Goal: Use online tool/utility: Utilize a website feature to perform a specific function

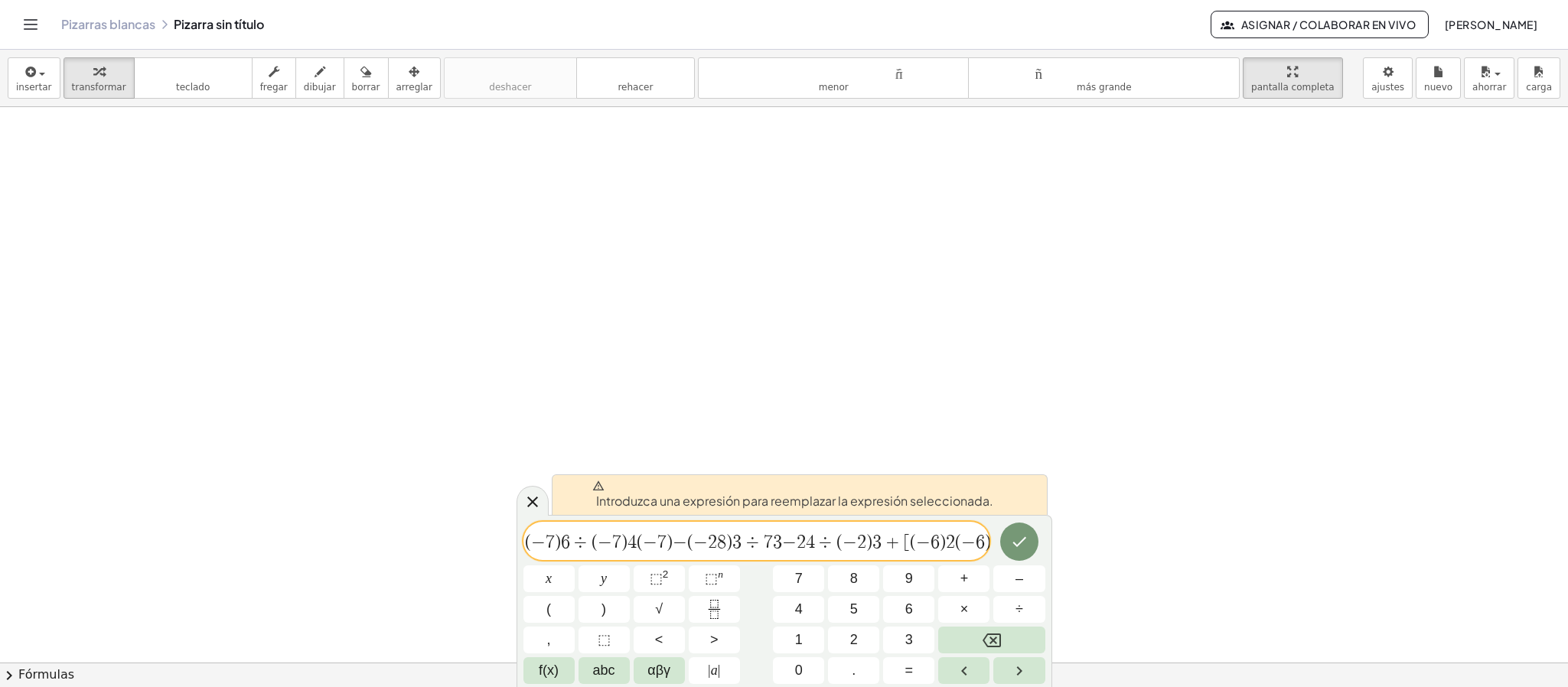
scroll to position [324, 0]
drag, startPoint x: 530, startPoint y: 537, endPoint x: 1093, endPoint y: 533, distance: 563.0
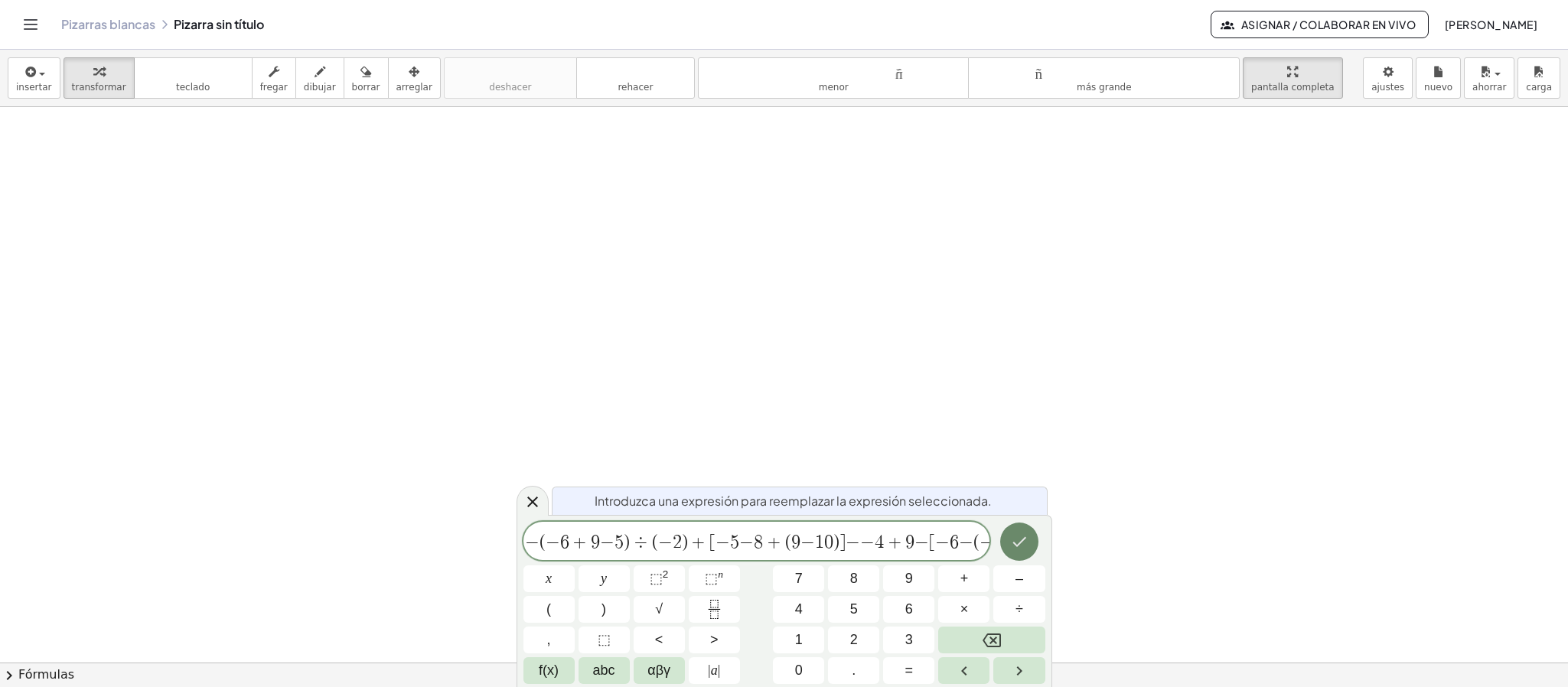
click at [1025, 546] on icon "Hecho" at bounding box center [1018, 541] width 18 height 18
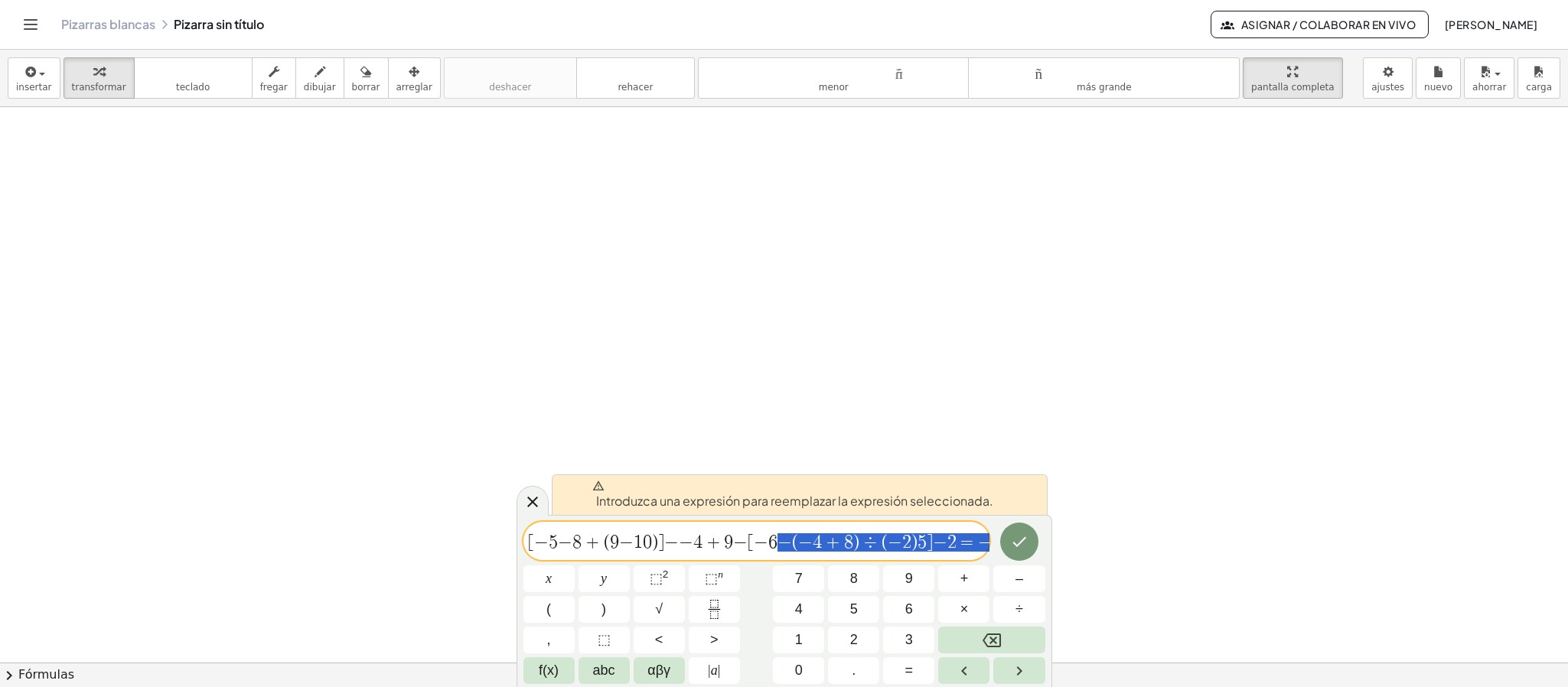
scroll to position [0, 202]
drag, startPoint x: 964, startPoint y: 545, endPoint x: 1093, endPoint y: 521, distance: 131.2
drag, startPoint x: 941, startPoint y: 545, endPoint x: 1006, endPoint y: 549, distance: 65.1
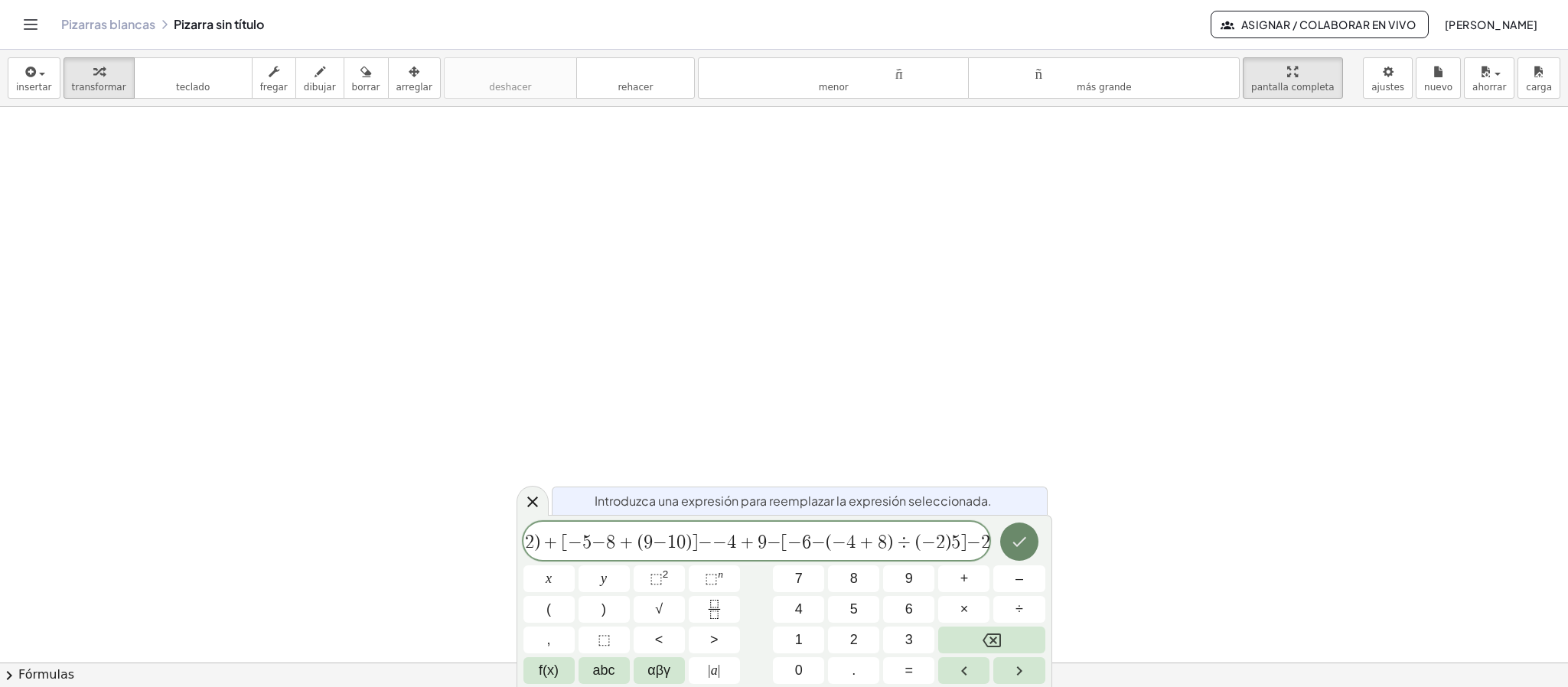
click at [1010, 537] on icon "Hecho" at bounding box center [1018, 541] width 18 height 18
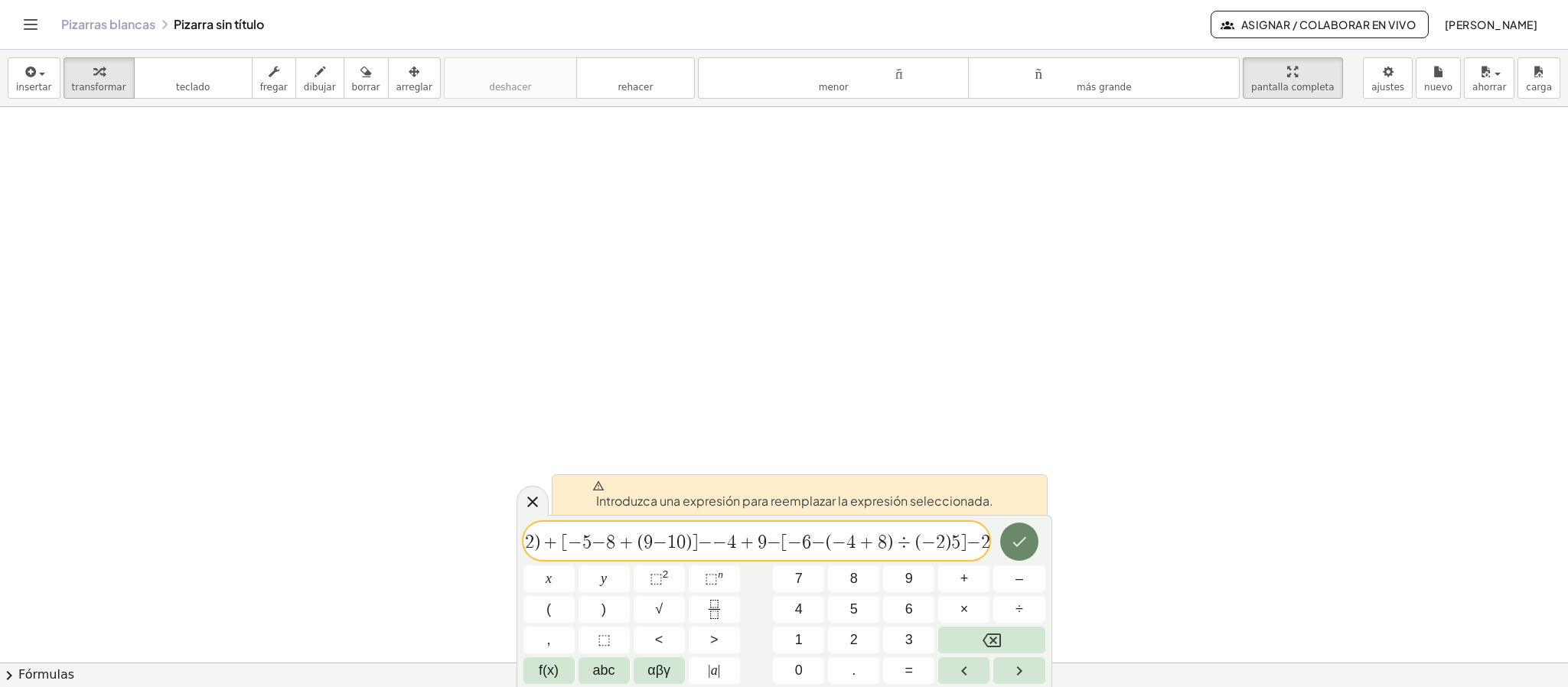
click at [1012, 544] on icon "Hecho" at bounding box center [1018, 541] width 18 height 18
click at [1013, 544] on icon "Hecho" at bounding box center [1019, 542] width 14 height 9
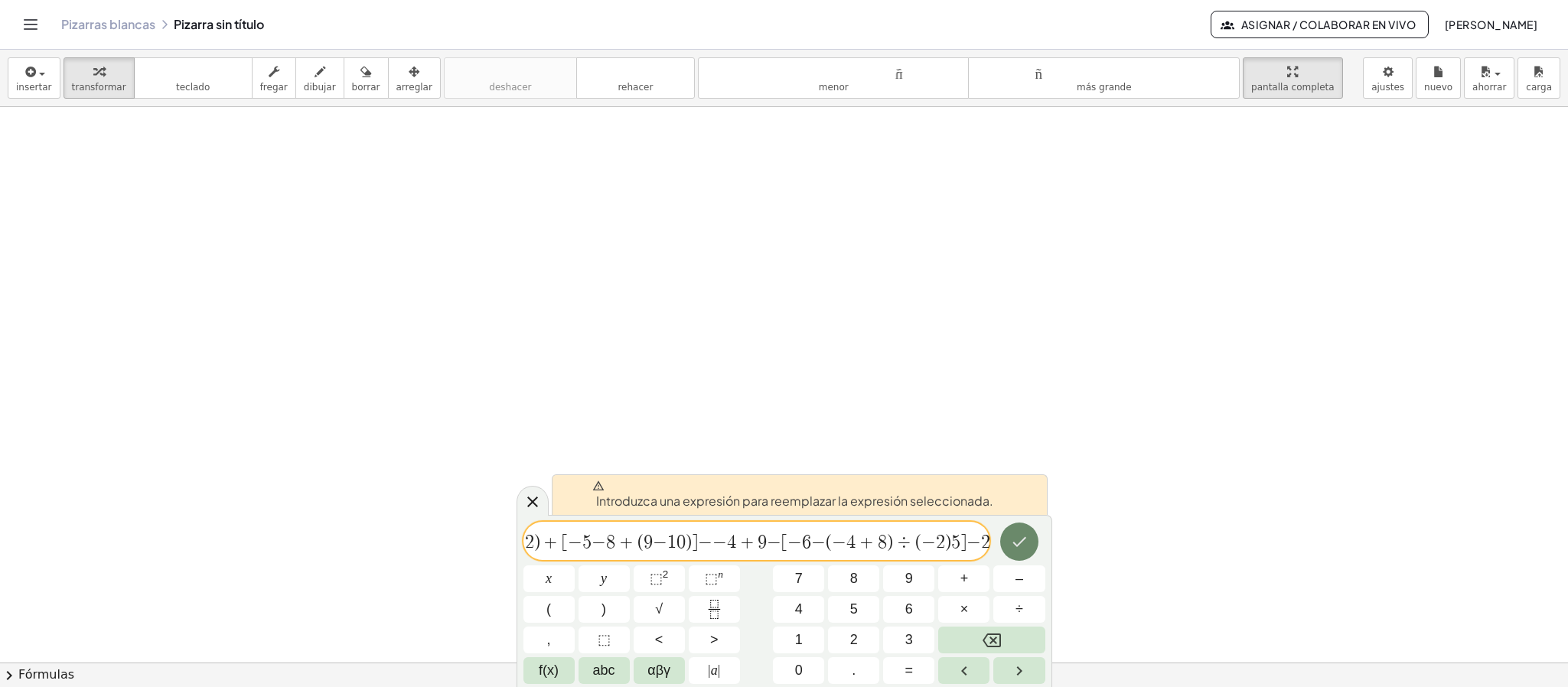
click at [1013, 544] on icon "Hecho" at bounding box center [1019, 542] width 14 height 9
drag, startPoint x: 811, startPoint y: 541, endPoint x: 448, endPoint y: 523, distance: 363.4
click at [448, 523] on div "**********" at bounding box center [784, 368] width 1568 height 637
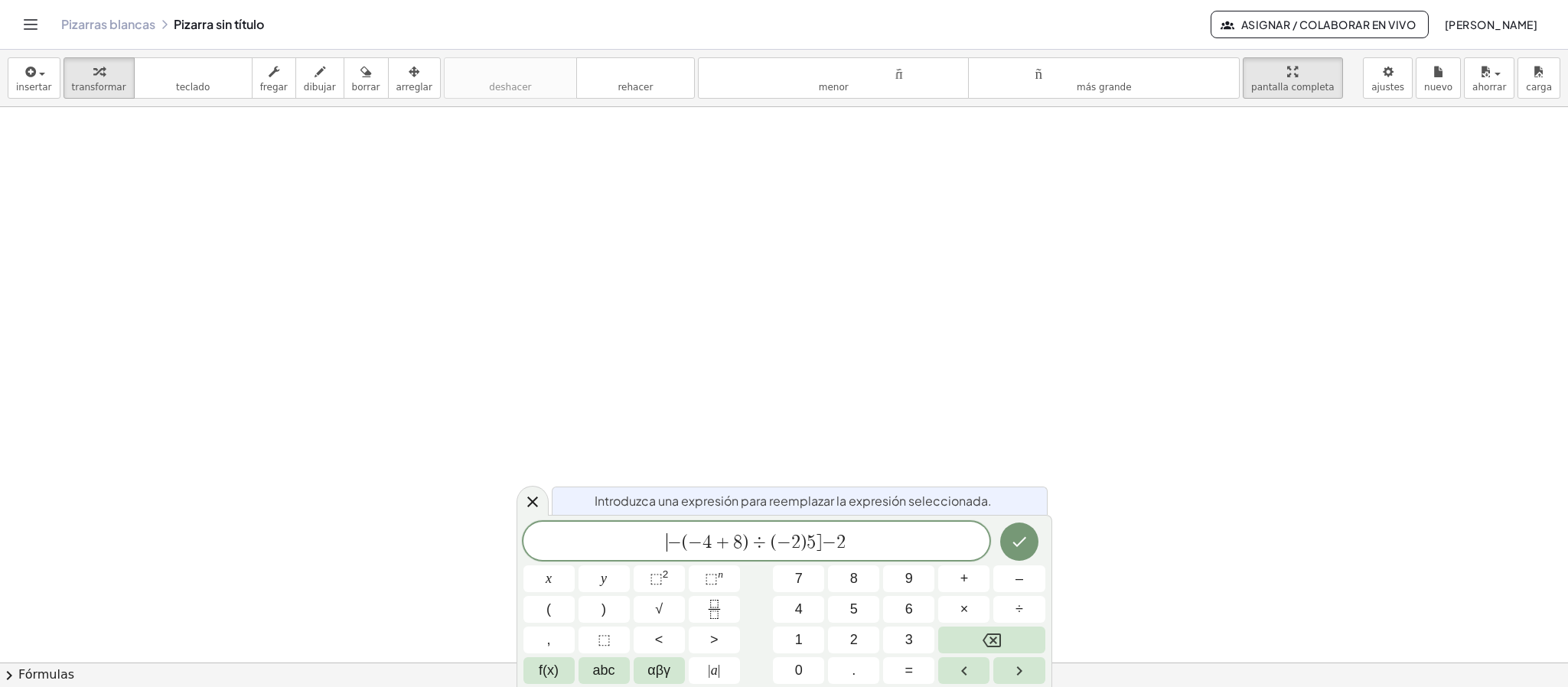
click at [848, 545] on span "​ − ( − 4 + 8 ) ÷ ( − 2 ) 5 ] − 2" at bounding box center [757, 542] width 466 height 22
click at [574, 565] on div at bounding box center [549, 578] width 51 height 27
click at [1017, 531] on button "Hecho" at bounding box center [1019, 541] width 38 height 38
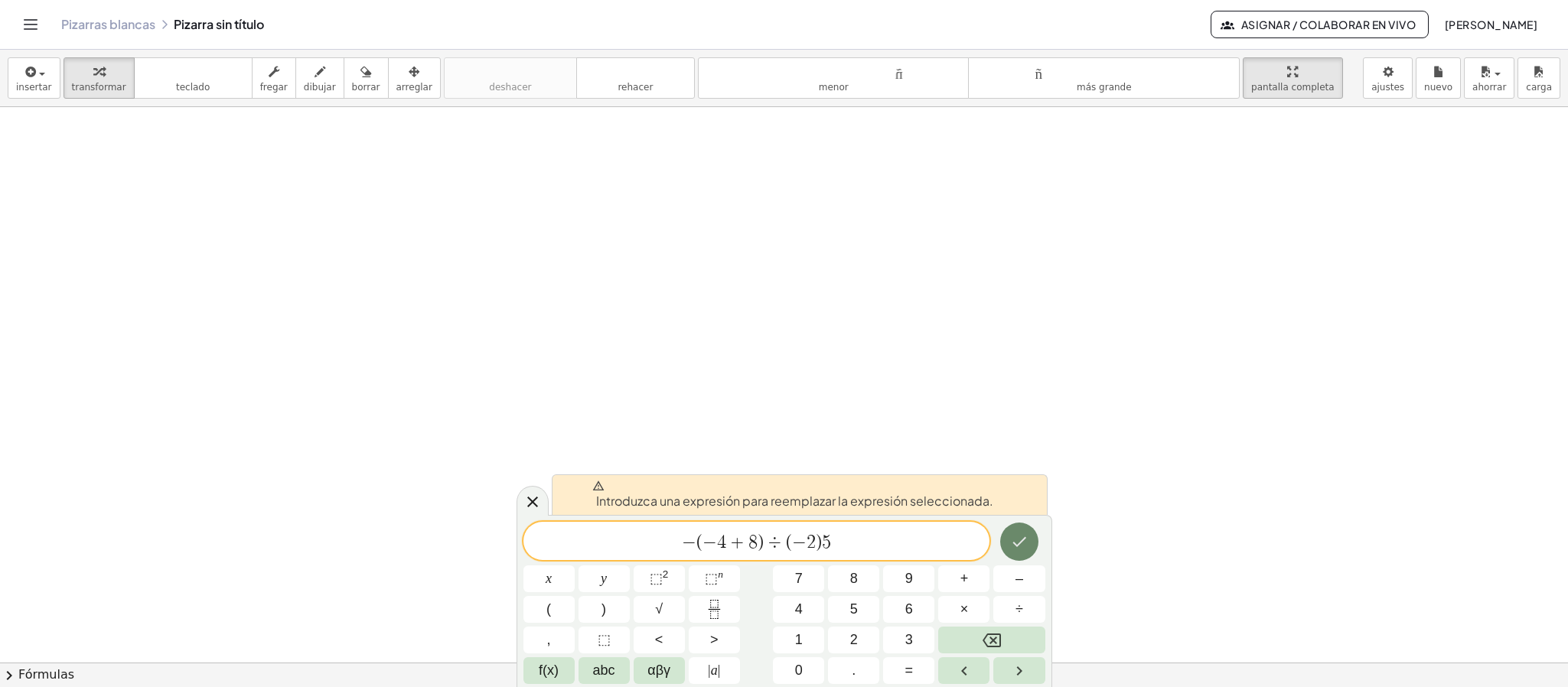
click at [1015, 533] on icon "Hecho" at bounding box center [1018, 541] width 18 height 18
click at [824, 551] on span "5" at bounding box center [827, 542] width 9 height 18
click at [953, 606] on button "×" at bounding box center [964, 609] width 51 height 27
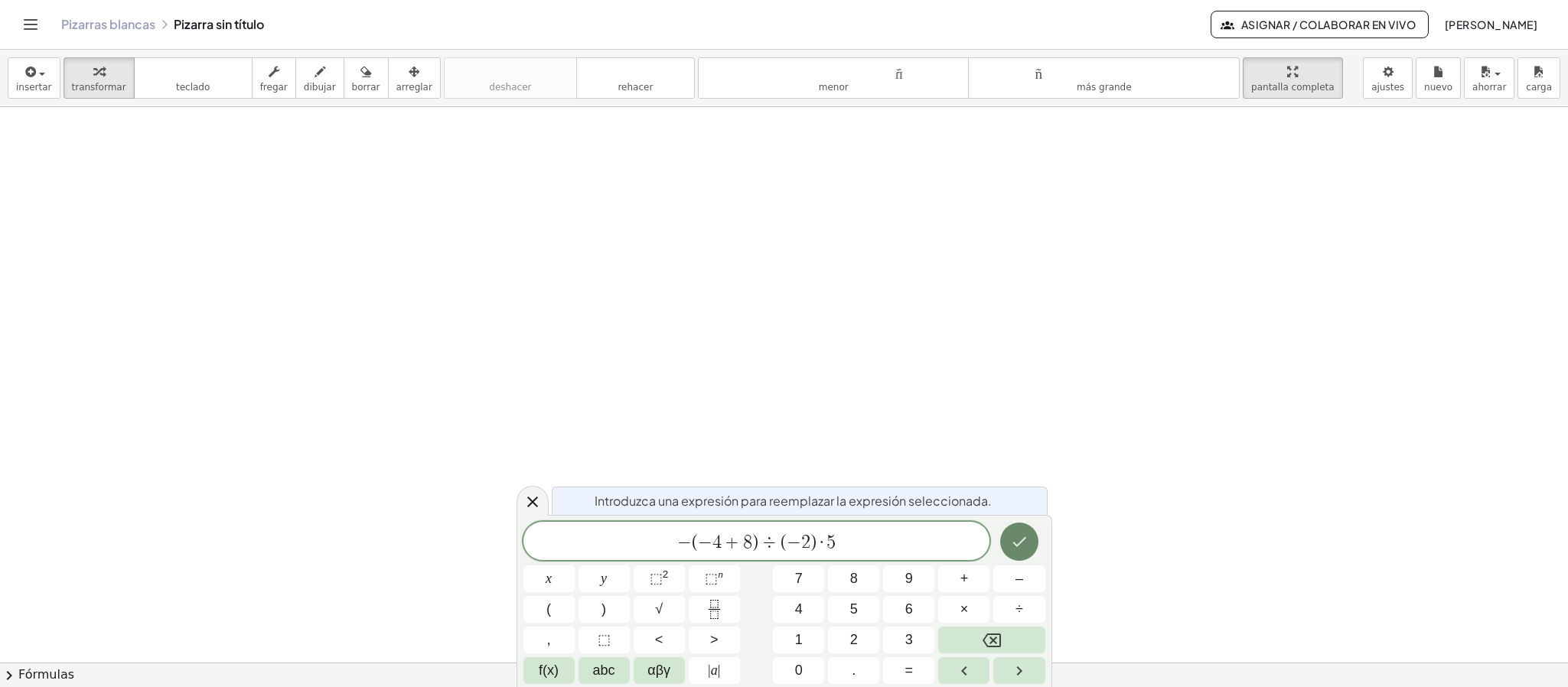
click at [1017, 537] on icon "Hecho" at bounding box center [1018, 541] width 18 height 18
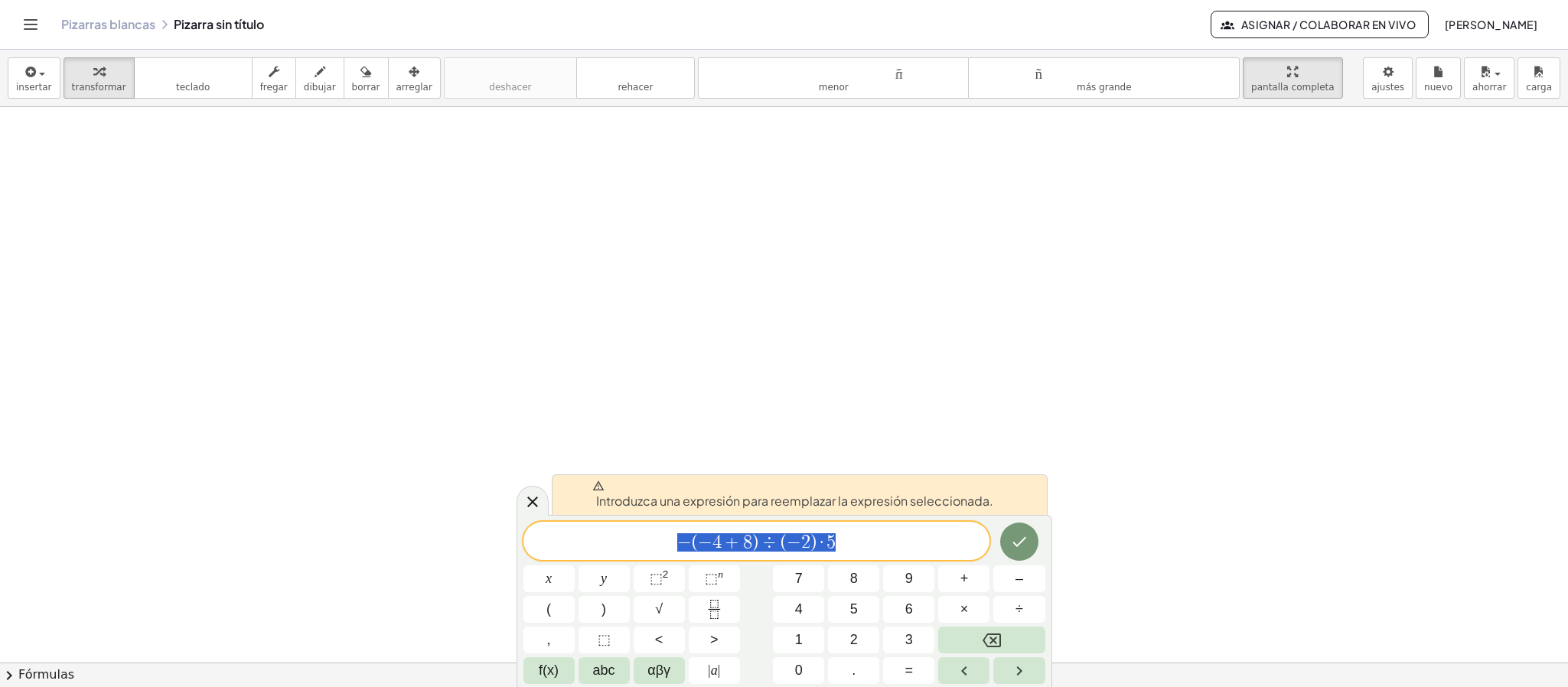
drag, startPoint x: 836, startPoint y: 537, endPoint x: 672, endPoint y: 529, distance: 164.2
click at [672, 529] on div "**********" at bounding box center [757, 540] width 466 height 38
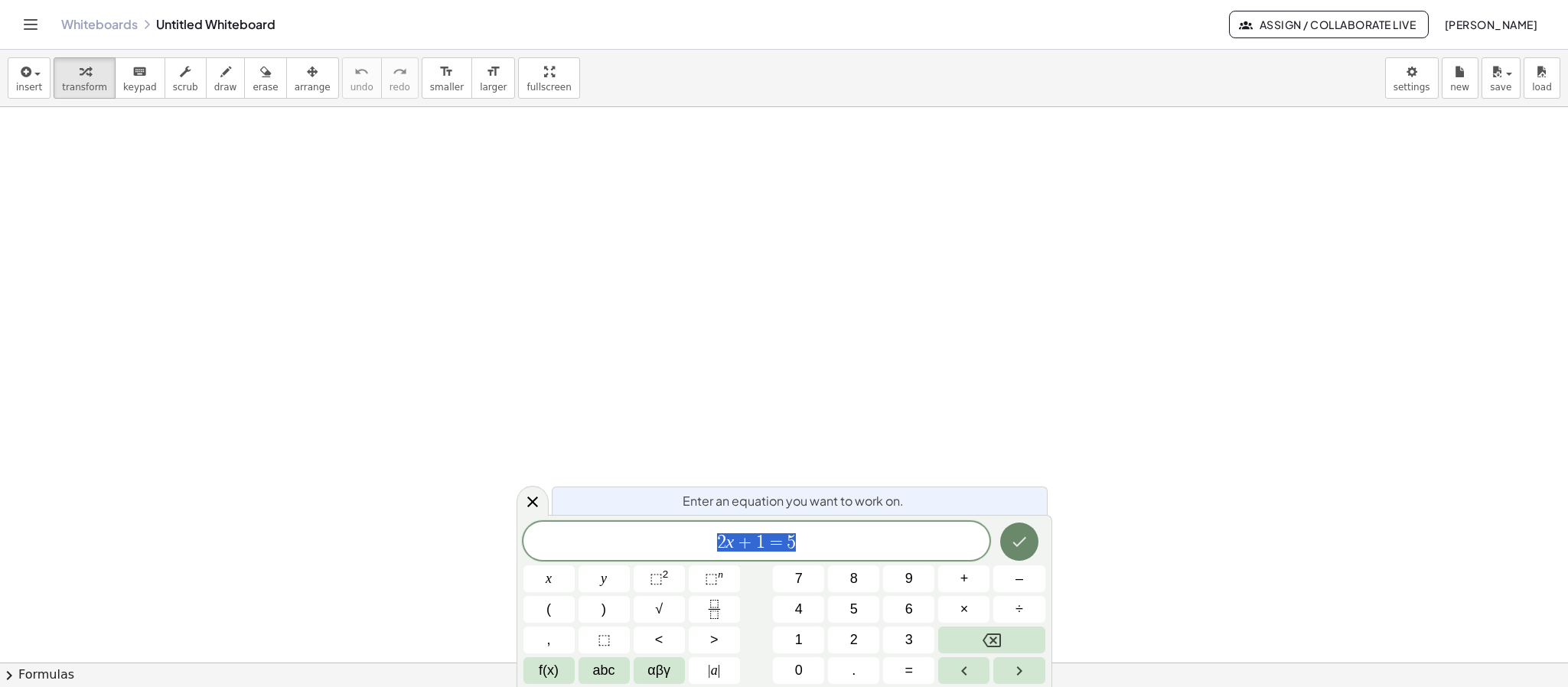
click at [1029, 541] on button "Done" at bounding box center [1019, 541] width 38 height 38
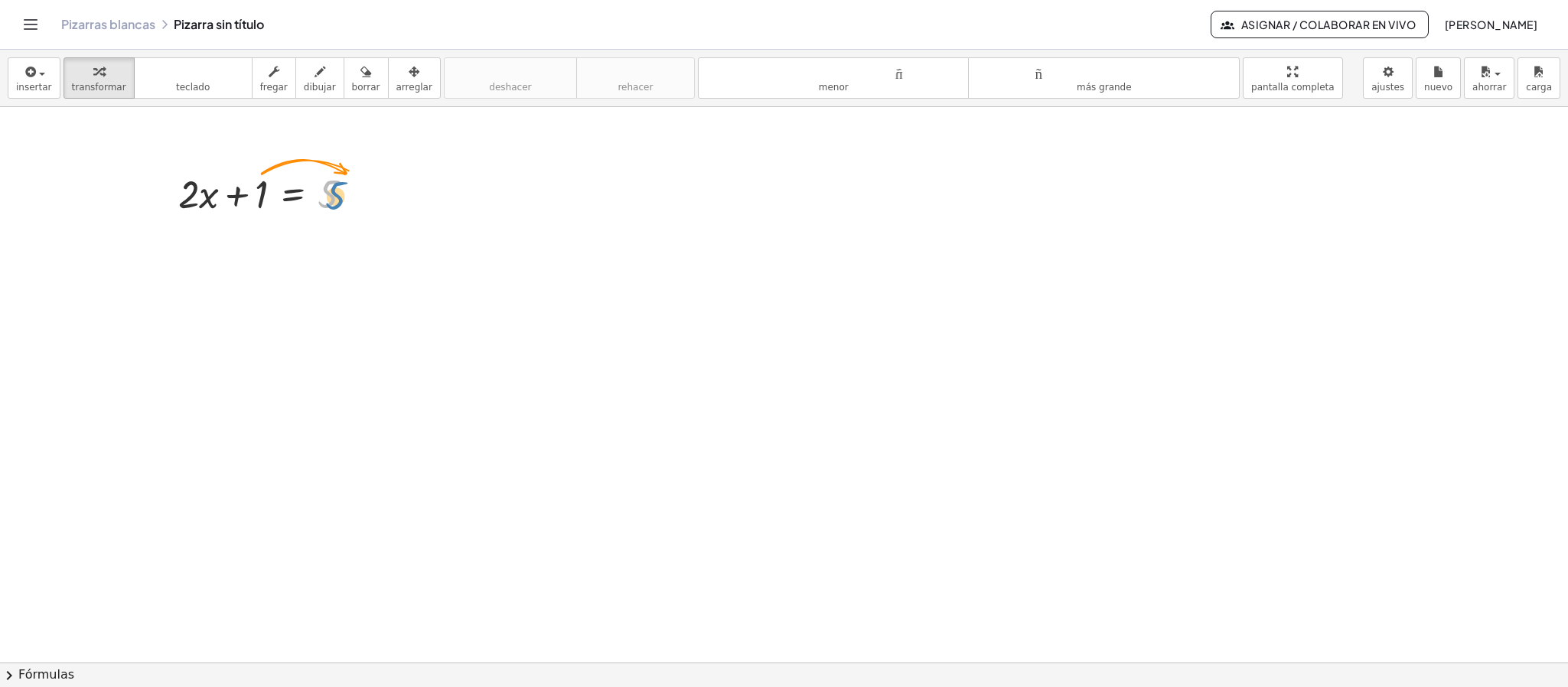
drag, startPoint x: 328, startPoint y: 197, endPoint x: 340, endPoint y: 198, distance: 12.0
click at [340, 198] on div at bounding box center [271, 192] width 202 height 52
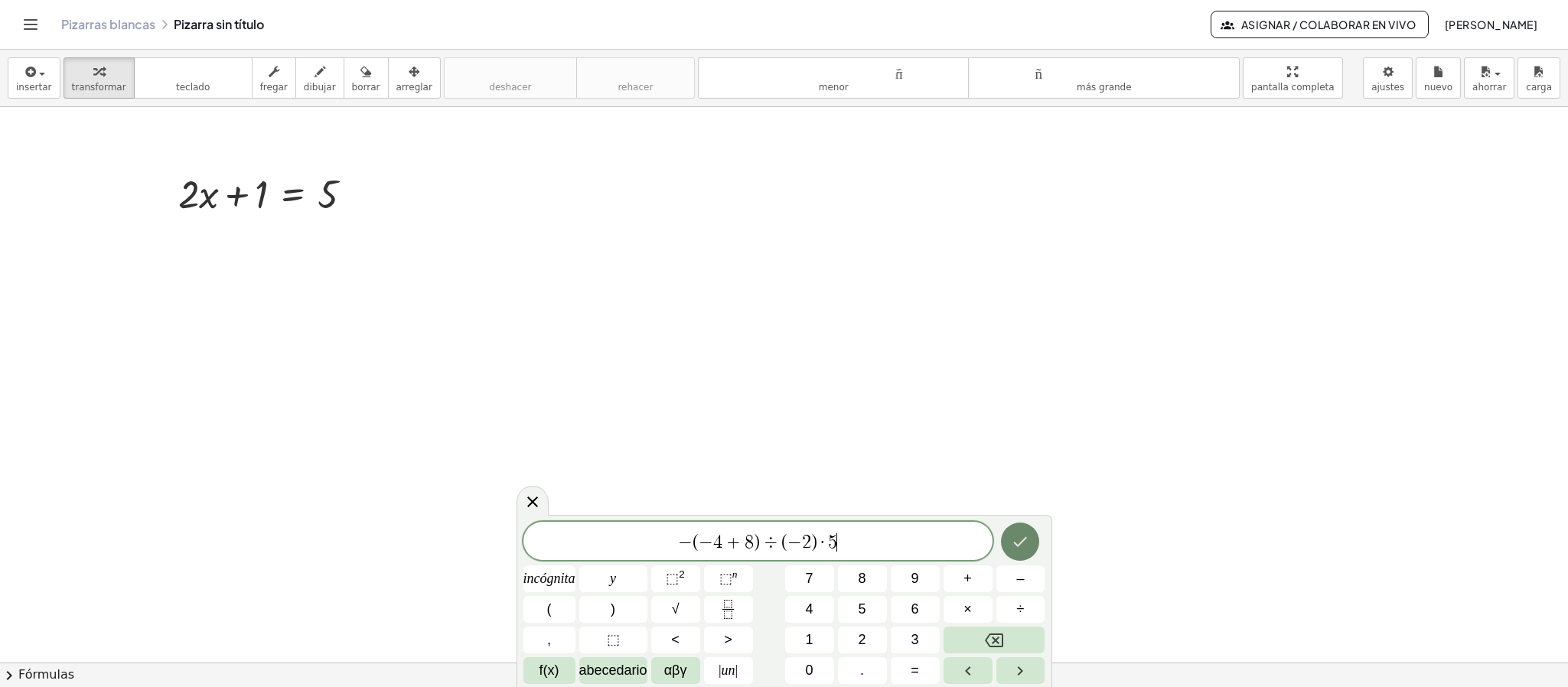
click at [1017, 557] on button "Hecho" at bounding box center [1020, 541] width 38 height 38
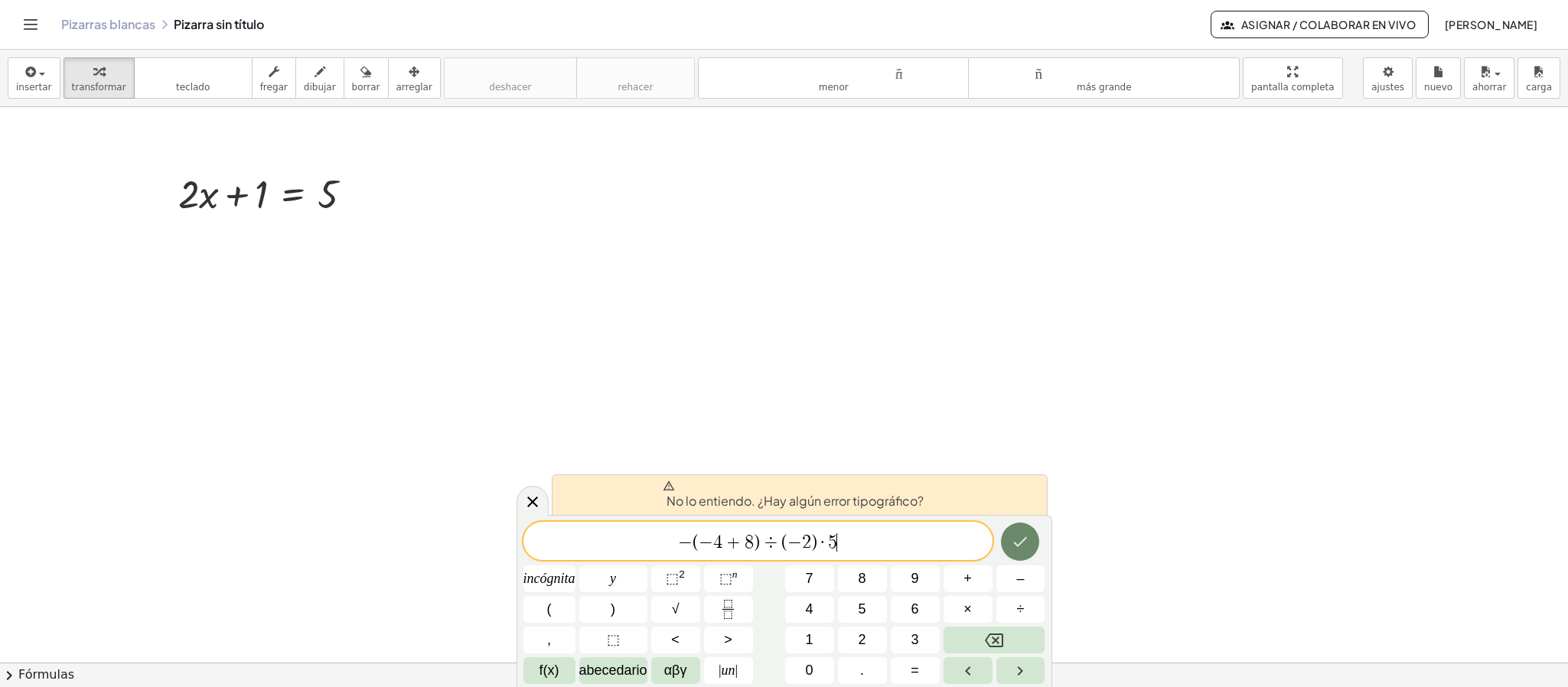
click at [1017, 557] on button "Hecho" at bounding box center [1020, 541] width 38 height 38
click at [45, 71] on div "button" at bounding box center [34, 70] width 36 height 18
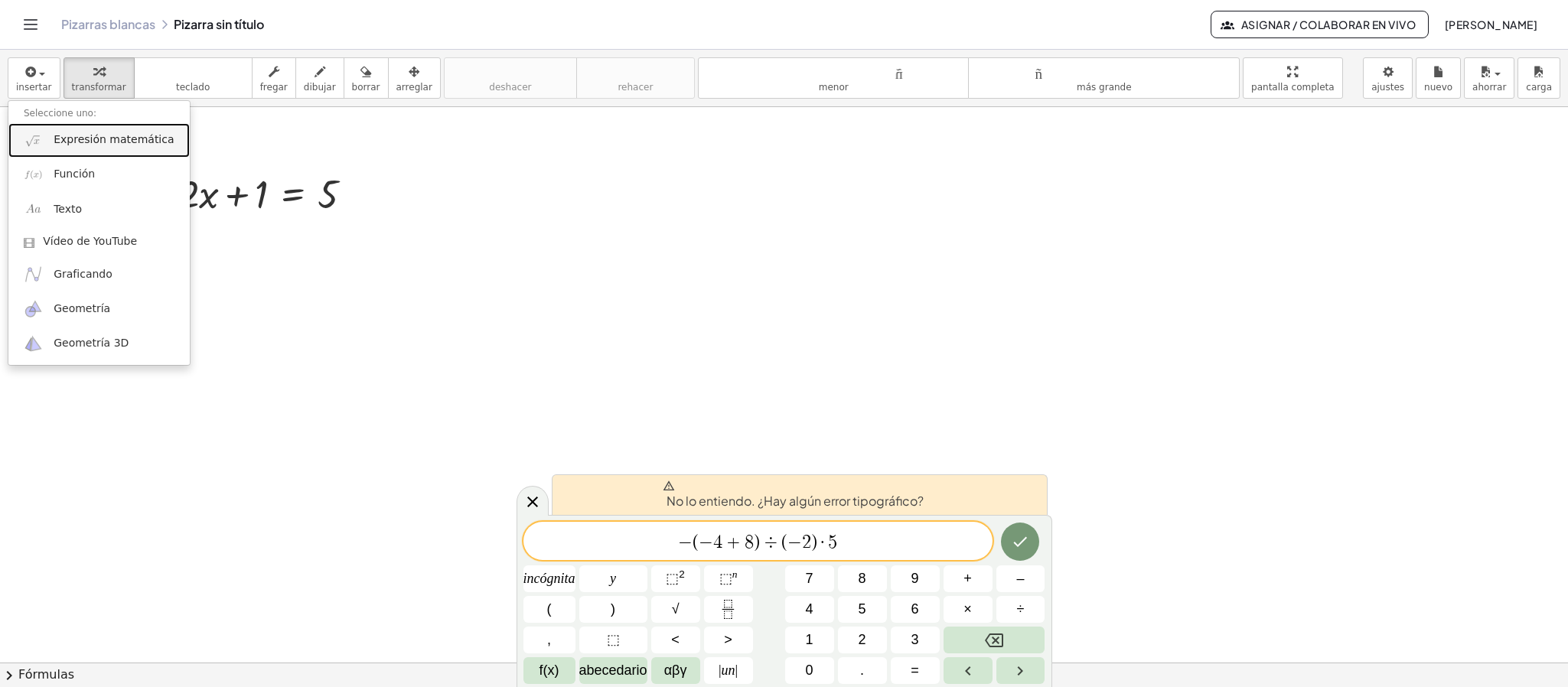
click at [106, 145] on font "Expresión matemática" at bounding box center [113, 138] width 120 height 12
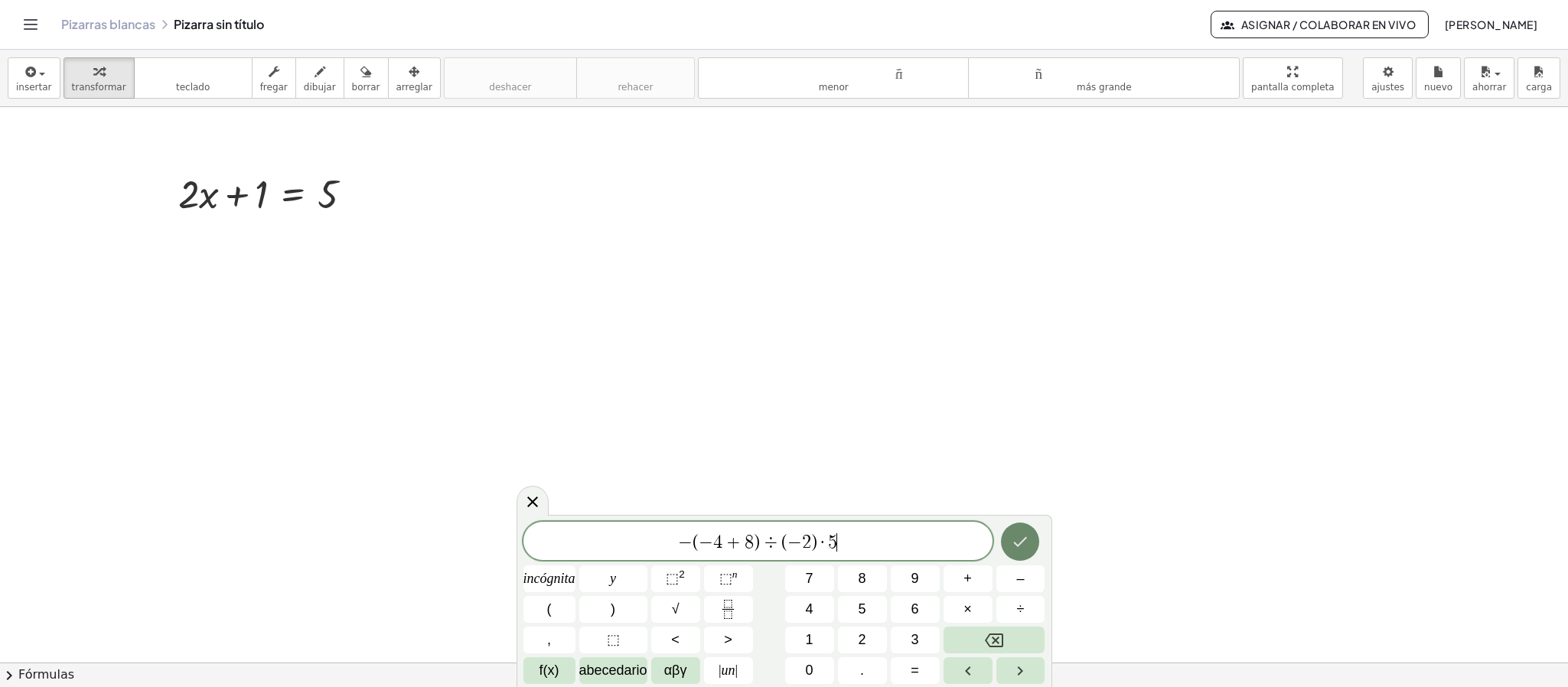
click at [1022, 539] on icon "Hecho" at bounding box center [1019, 541] width 18 height 18
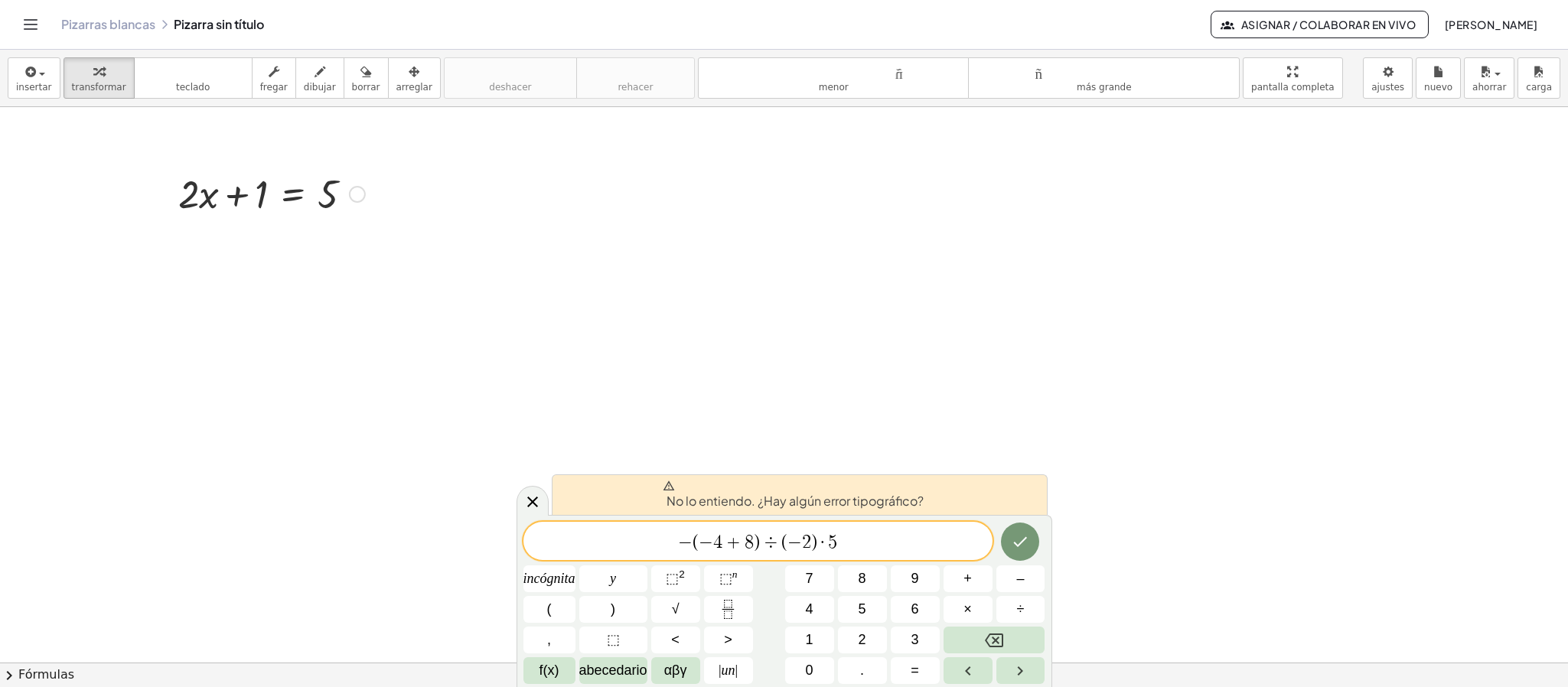
click at [312, 200] on div at bounding box center [271, 192] width 202 height 52
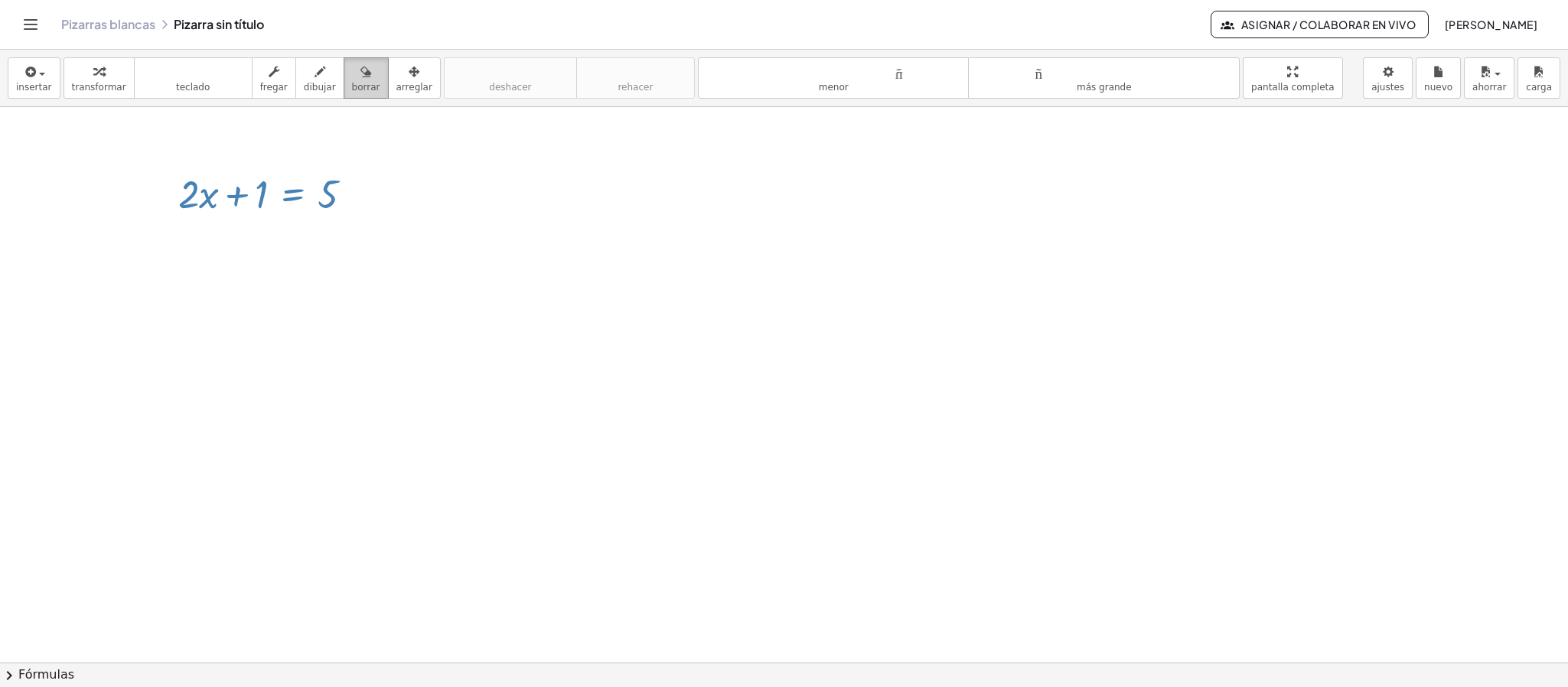
click at [352, 92] on font "borrar" at bounding box center [366, 86] width 28 height 10
drag, startPoint x: 189, startPoint y: 193, endPoint x: 738, endPoint y: 245, distance: 551.5
